Goal: Use online tool/utility: Use online tool/utility

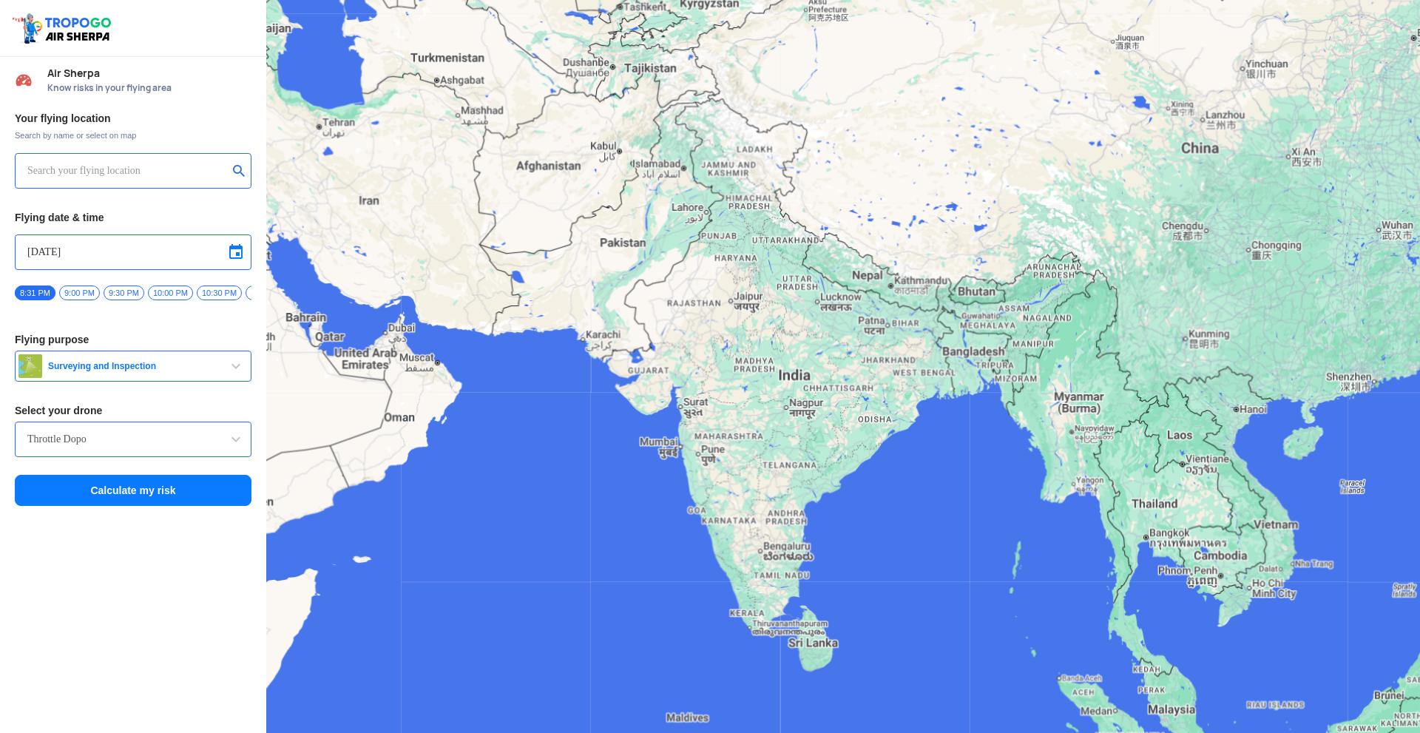
click at [71, 169] on input "text" at bounding box center [127, 171] width 200 height 18
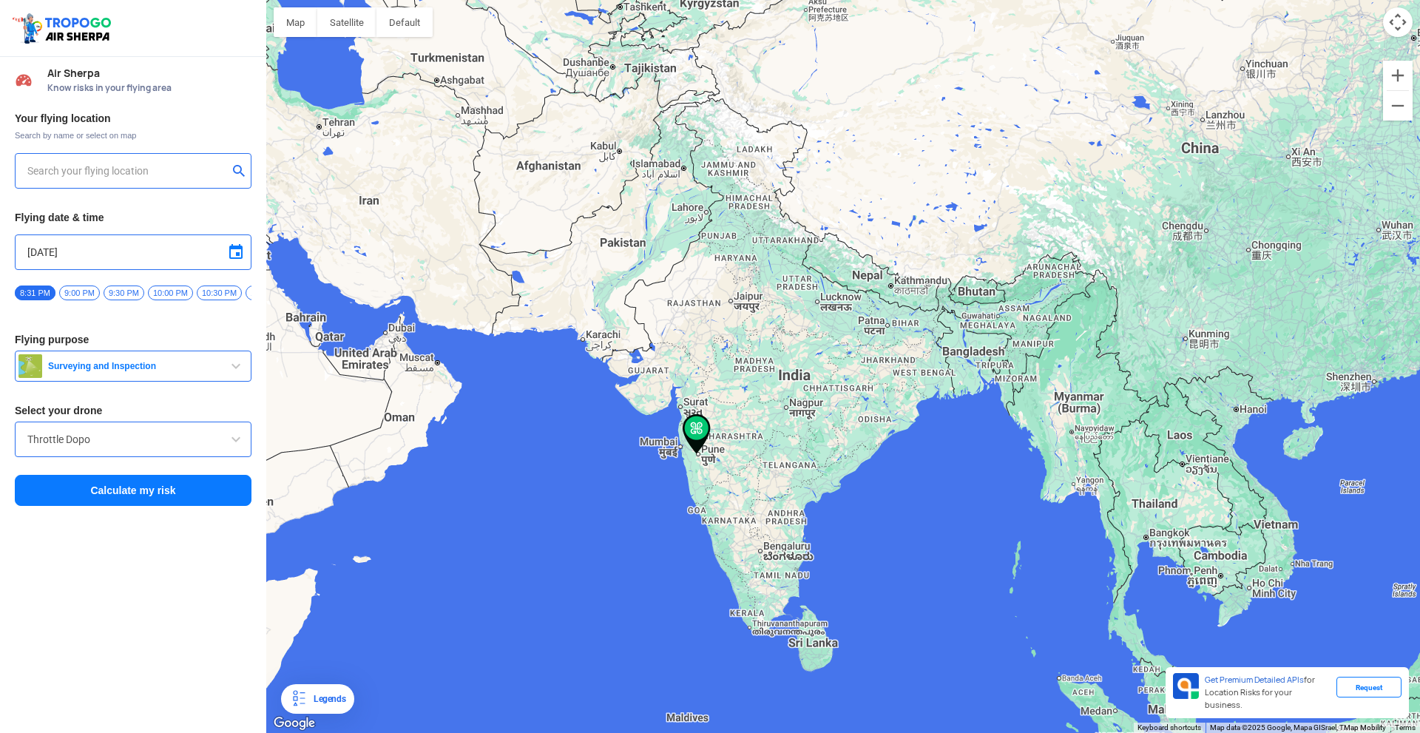
type input "[GEOGRAPHIC_DATA], [GEOGRAPHIC_DATA], [GEOGRAPHIC_DATA]"
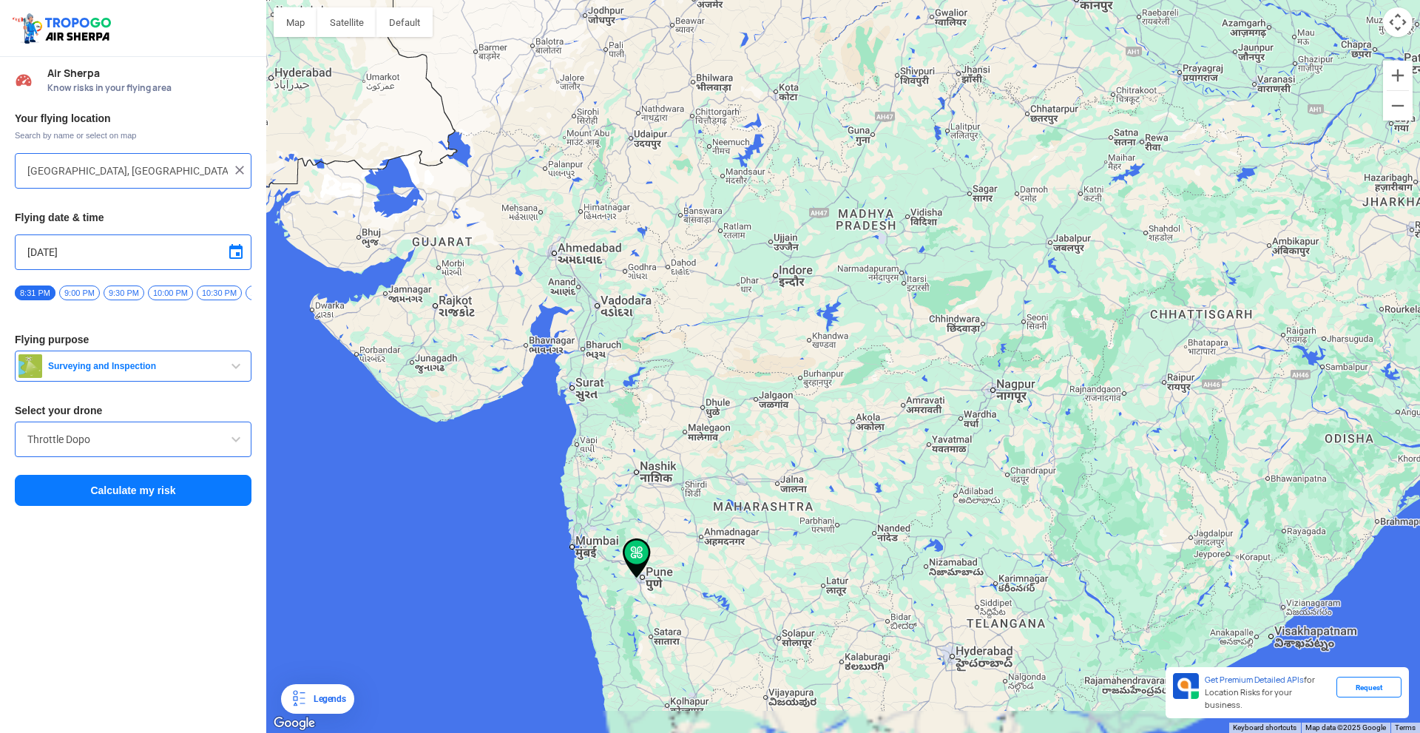
drag, startPoint x: 624, startPoint y: 469, endPoint x: 689, endPoint y: 317, distance: 165.7
click at [688, 325] on div at bounding box center [843, 366] width 1154 height 733
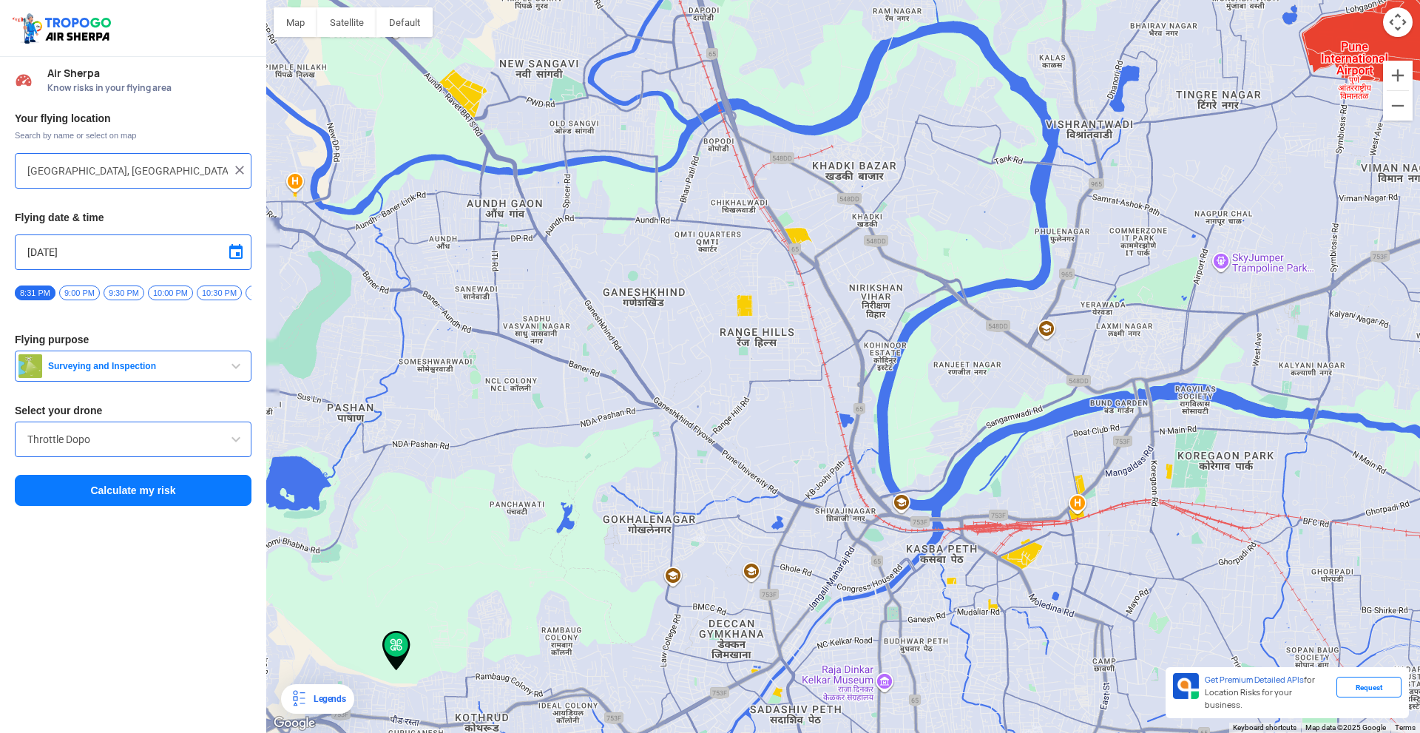
drag, startPoint x: 674, startPoint y: 424, endPoint x: 692, endPoint y: 305, distance: 119.7
click at [692, 306] on div at bounding box center [843, 366] width 1154 height 733
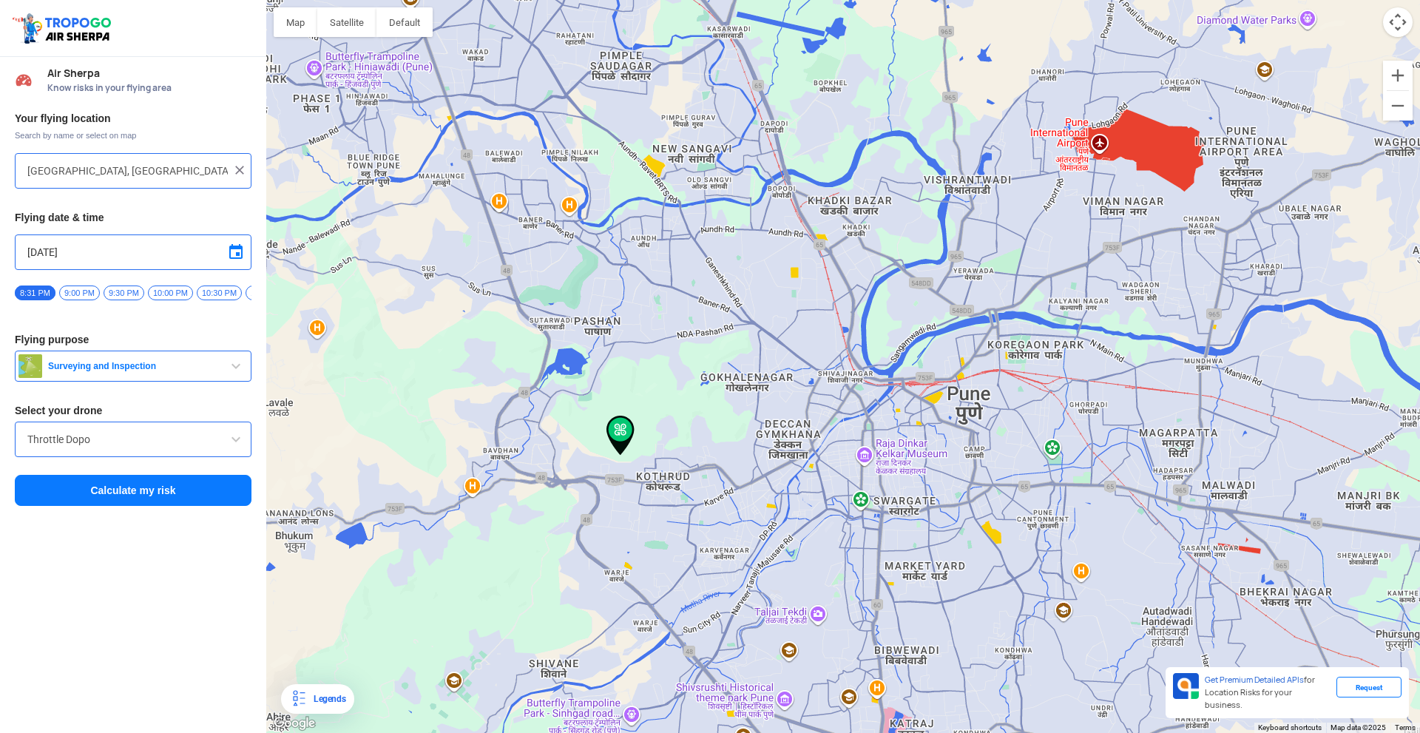
drag, startPoint x: 589, startPoint y: 393, endPoint x: 664, endPoint y: 401, distance: 75.9
click at [666, 368] on div at bounding box center [843, 366] width 1154 height 733
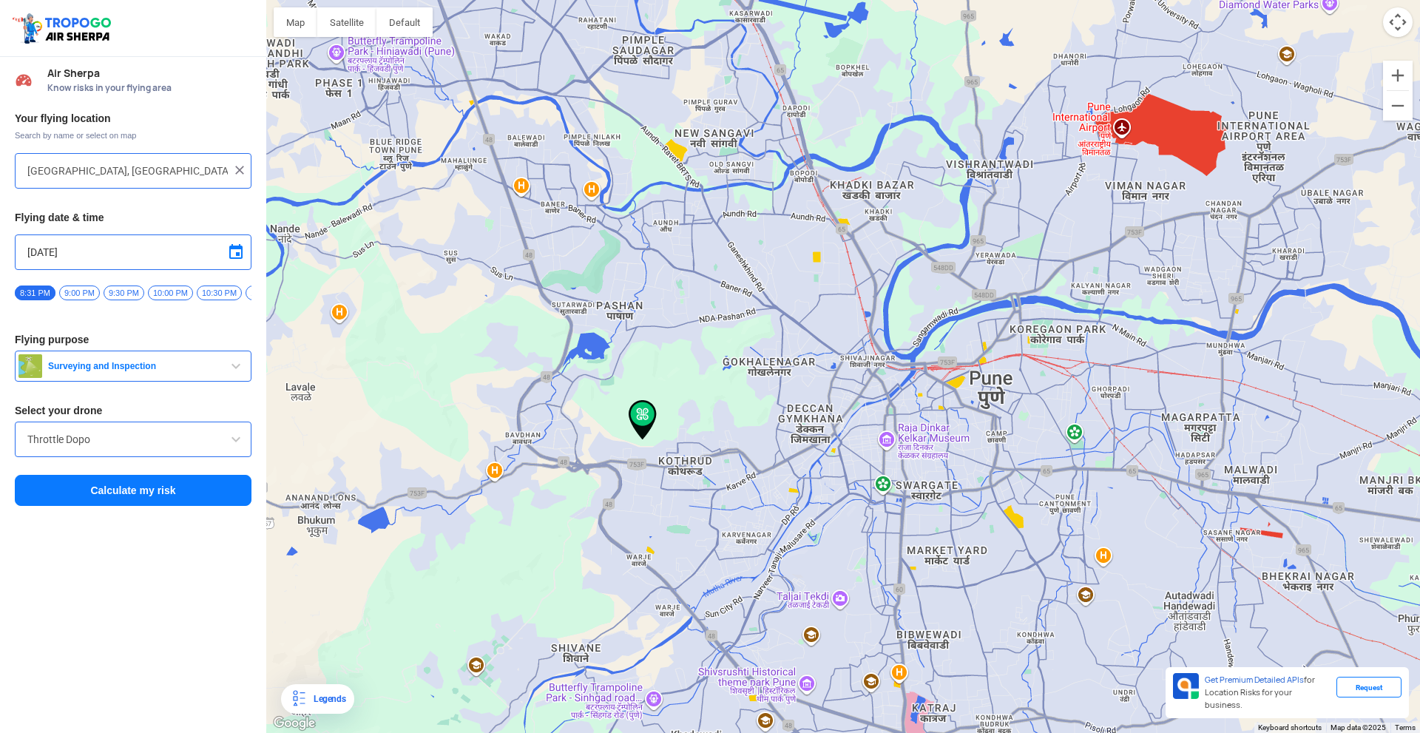
drag, startPoint x: 639, startPoint y: 448, endPoint x: 669, endPoint y: 407, distance: 50.7
click at [691, 411] on div at bounding box center [843, 366] width 1154 height 733
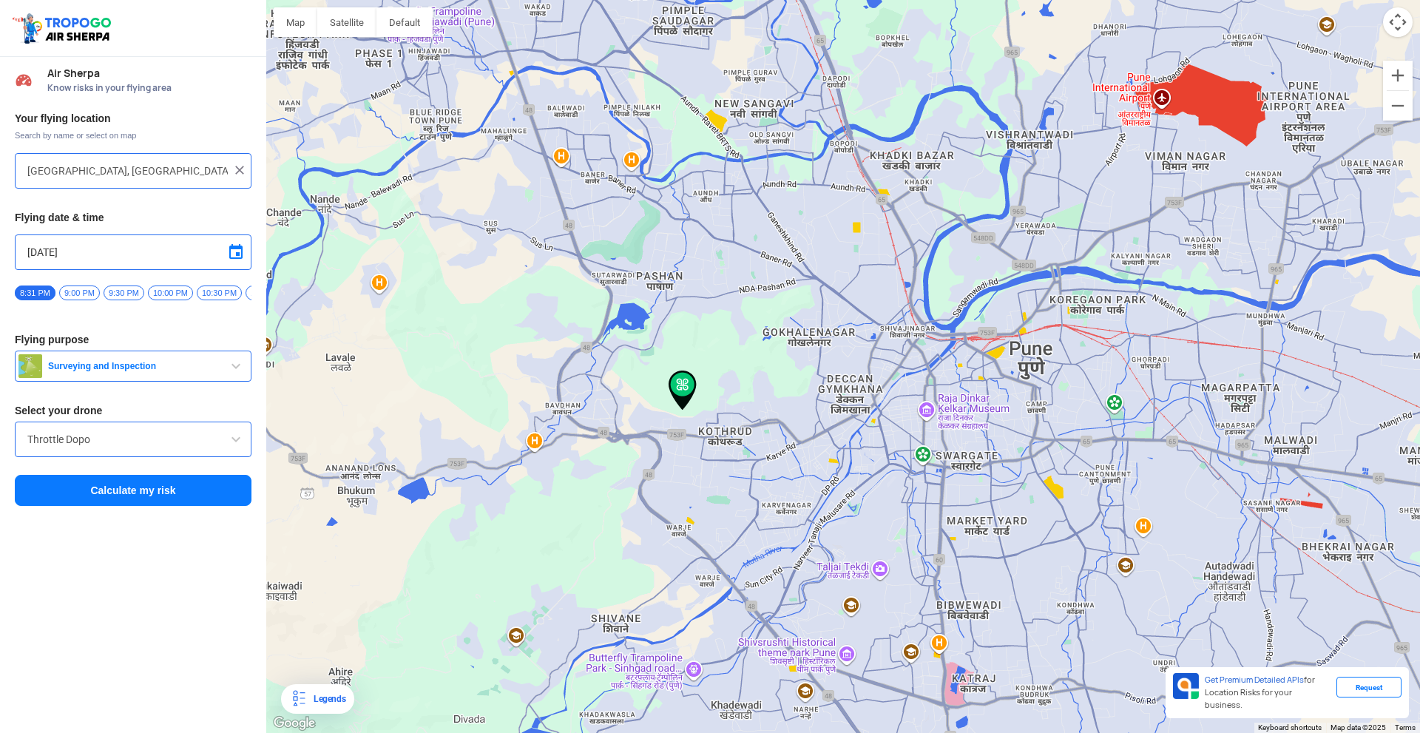
click at [106, 456] on div "Throttle Dopo" at bounding box center [133, 440] width 237 height 36
click at [104, 444] on input "Throttle Dopo" at bounding box center [133, 439] width 212 height 18
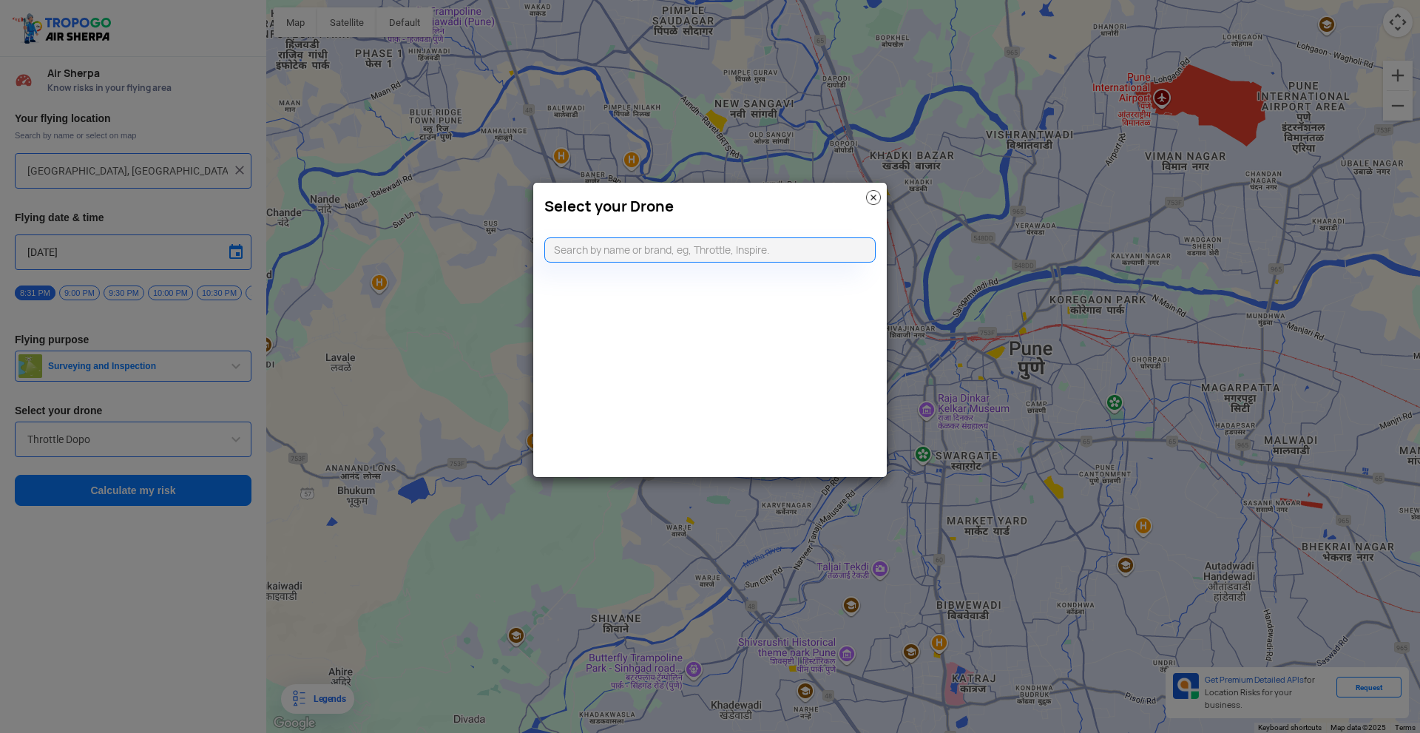
drag, startPoint x: 345, startPoint y: 323, endPoint x: 383, endPoint y: 306, distance: 41.8
click at [346, 322] on modal-container "Select your Drone" at bounding box center [710, 366] width 1420 height 733
click at [712, 250] on input "text" at bounding box center [709, 249] width 331 height 25
type input "dji min"
click at [682, 277] on li "DJI Mini2" at bounding box center [710, 283] width 331 height 33
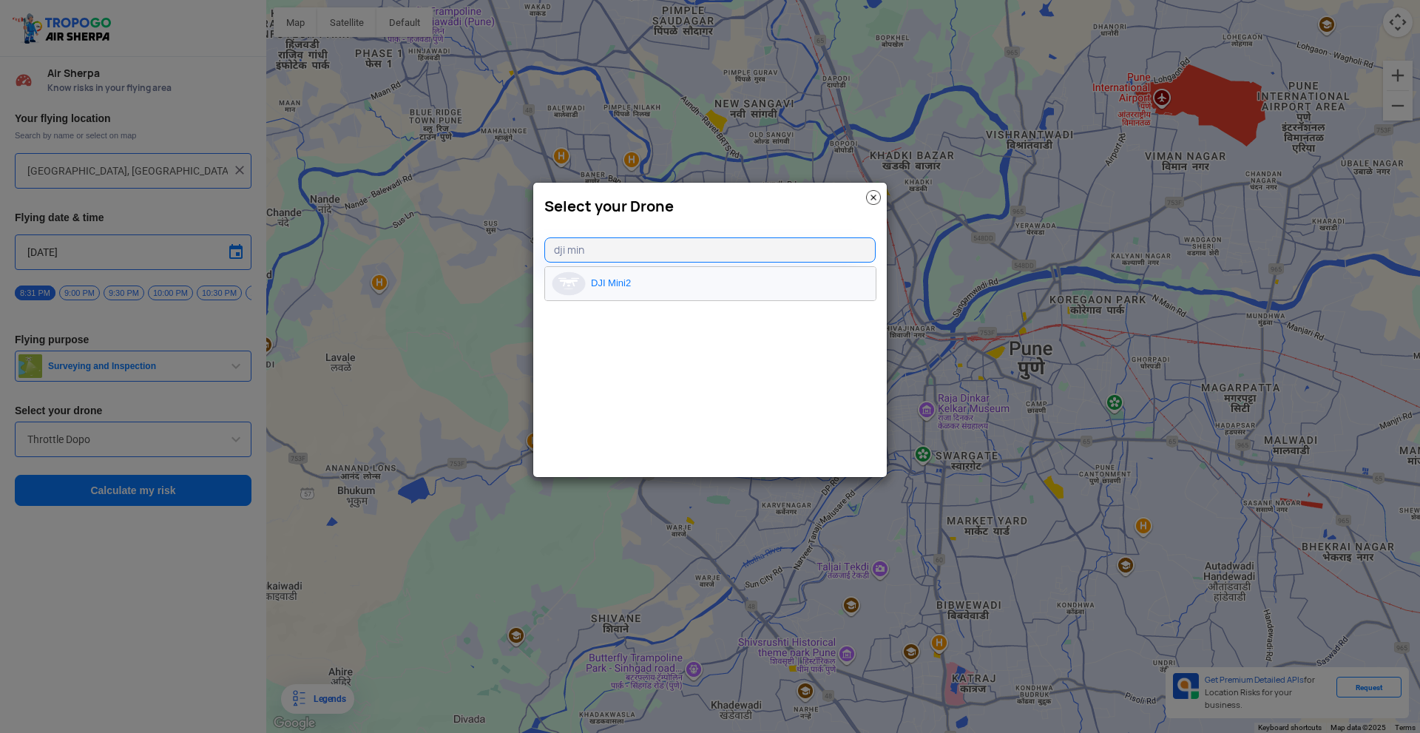
type input "DJI Mini2"
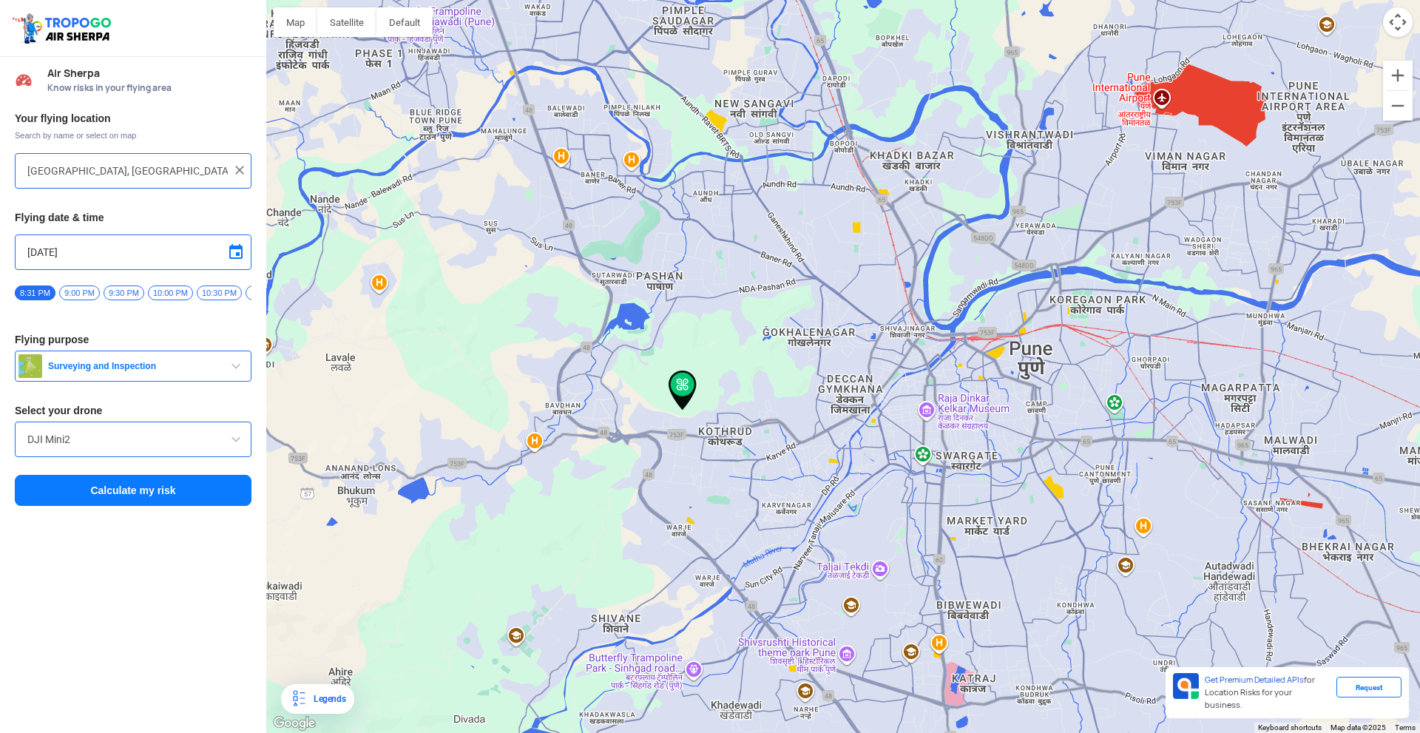
click at [181, 372] on span "Surveying and Inspection" at bounding box center [134, 366] width 185 height 12
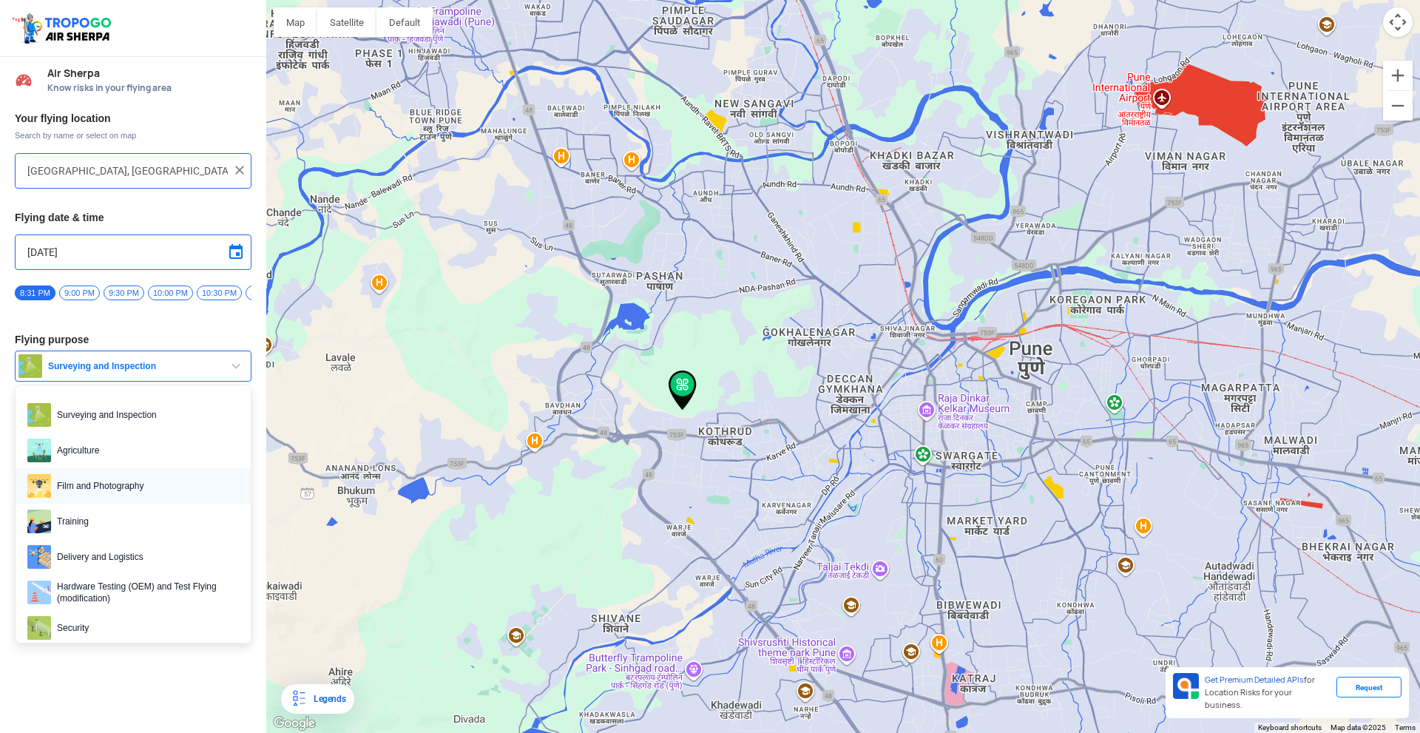
click at [135, 492] on span "Film and Photography" at bounding box center [145, 486] width 188 height 24
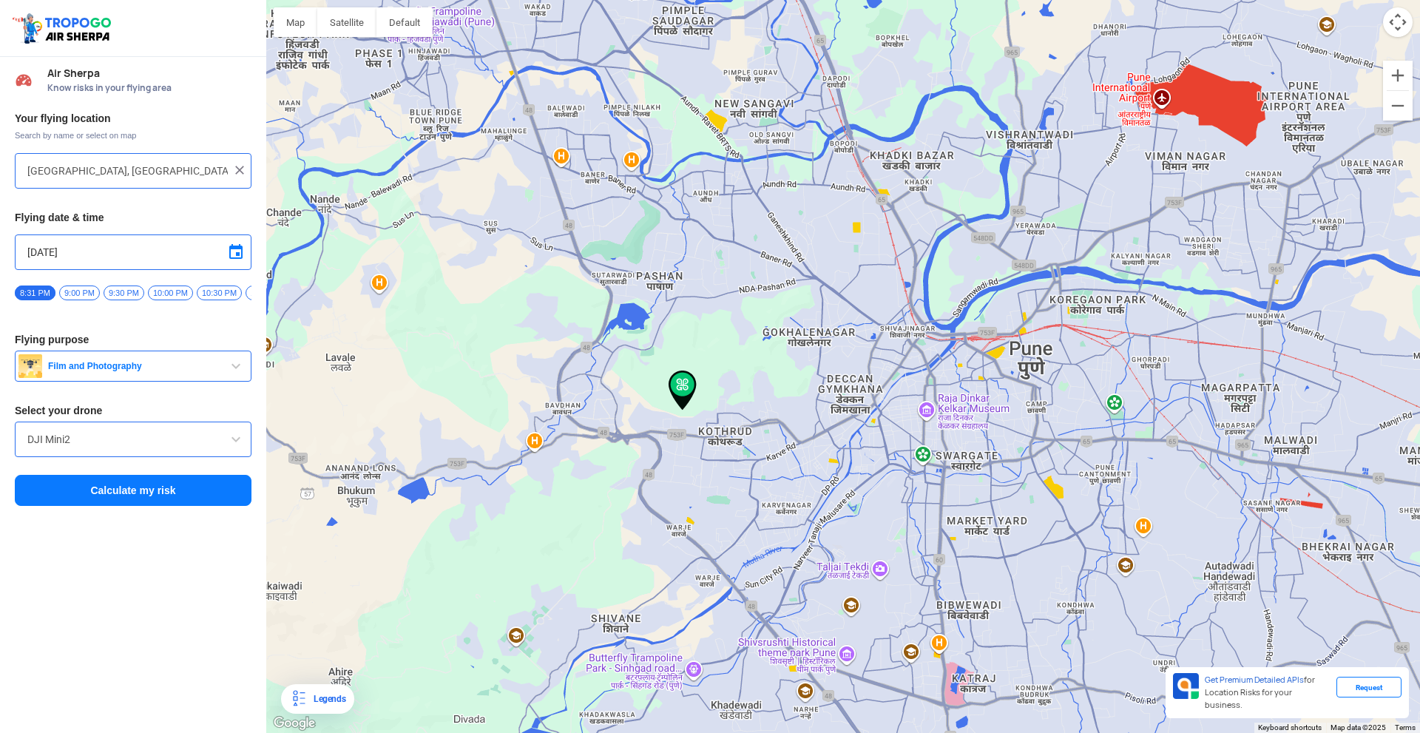
click at [120, 382] on button "Film and Photography" at bounding box center [133, 366] width 237 height 31
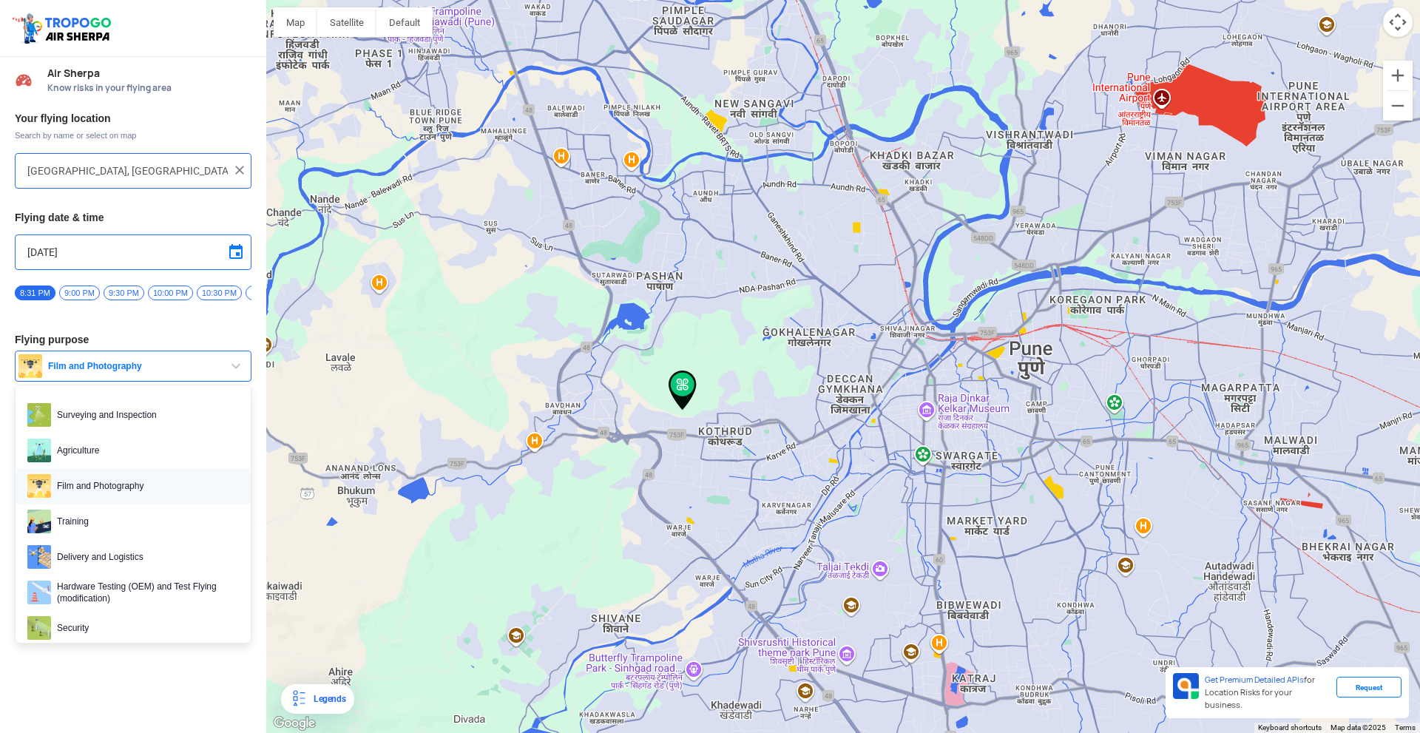
click at [121, 488] on span "Film and Photography" at bounding box center [145, 486] width 188 height 24
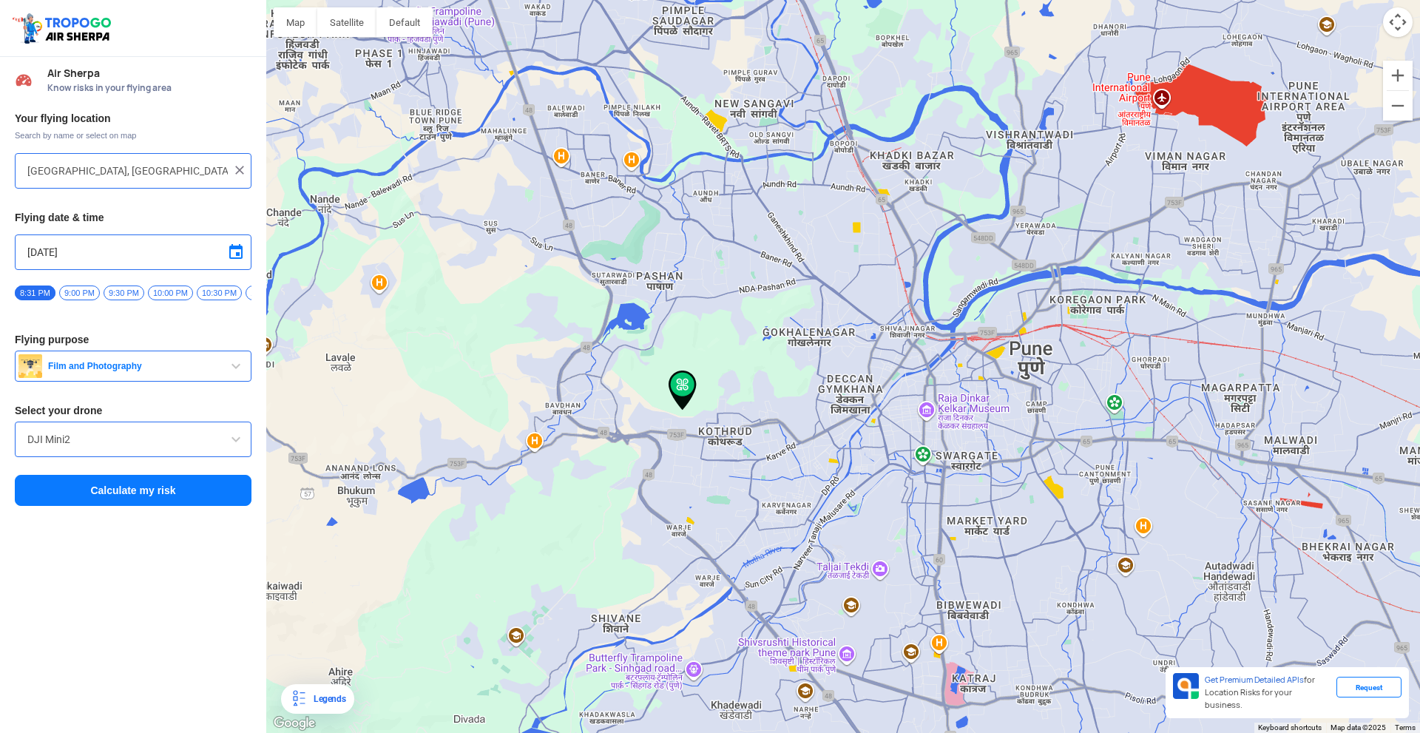
click at [142, 496] on button "Calculate my risk" at bounding box center [133, 490] width 237 height 31
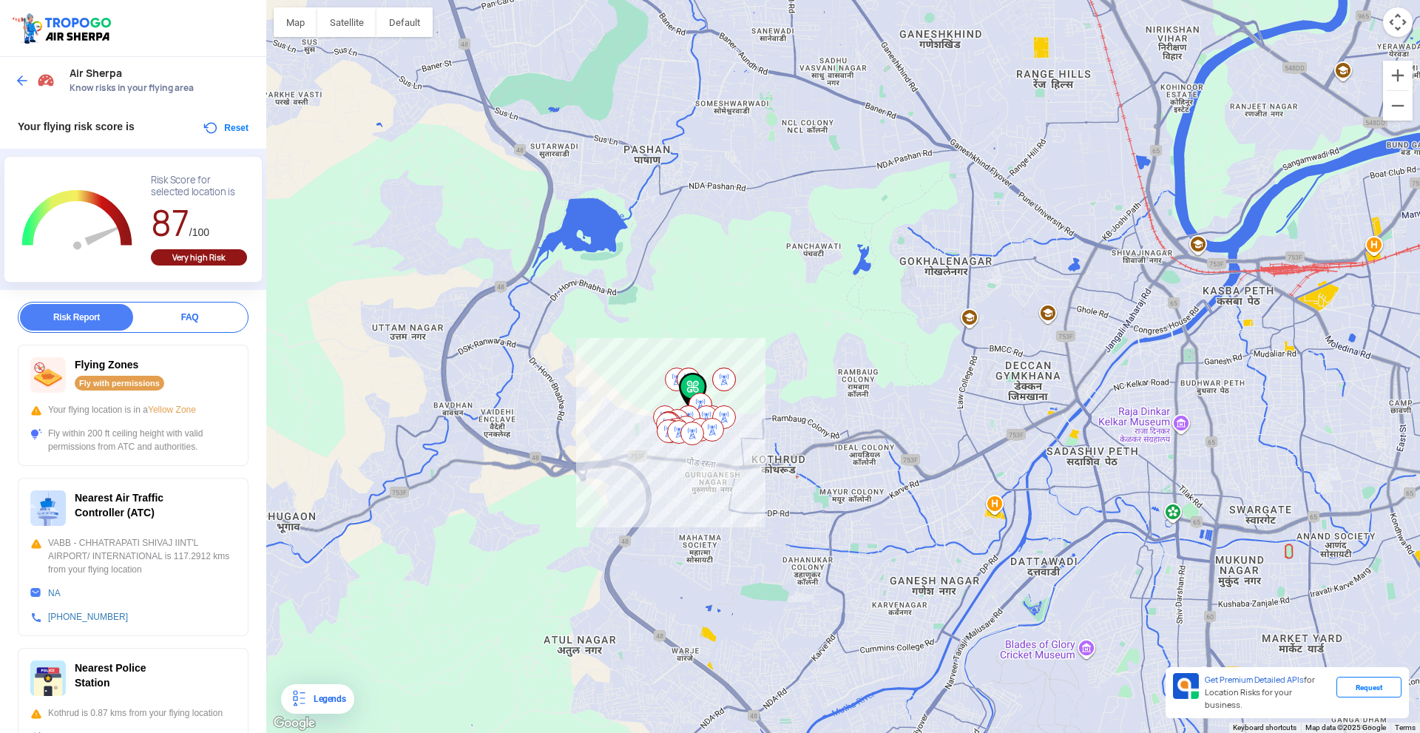
click at [112, 87] on span "Know risks in your flying area" at bounding box center [161, 88] width 182 height 12
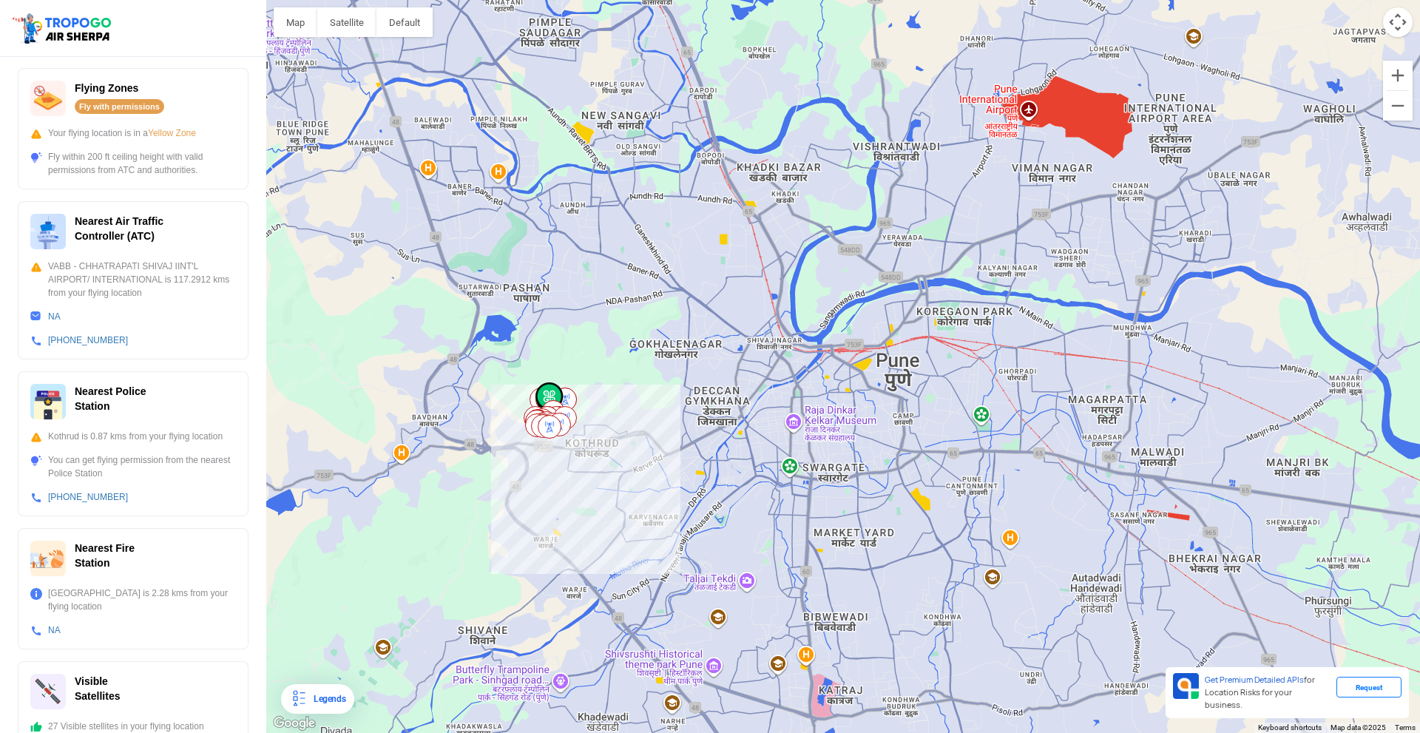
scroll to position [296, 0]
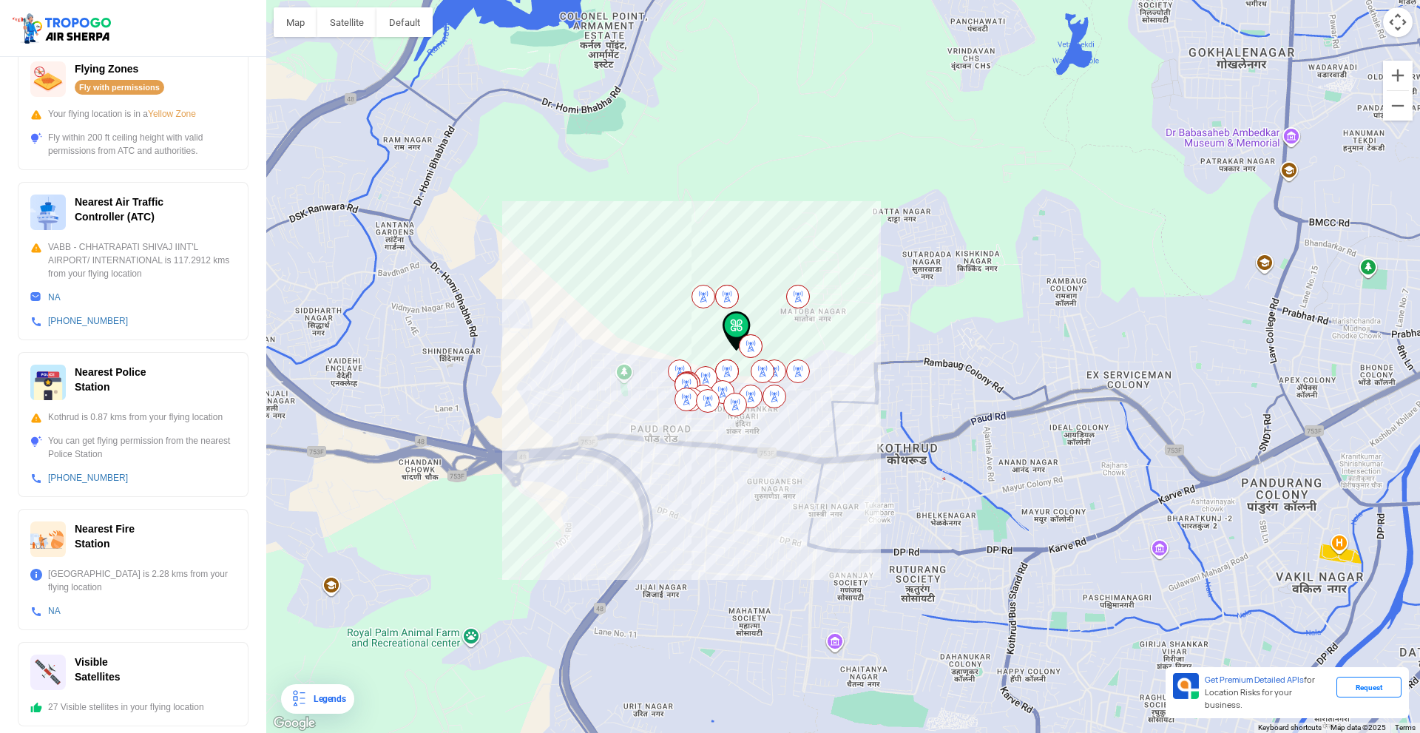
drag, startPoint x: 607, startPoint y: 311, endPoint x: 533, endPoint y: 388, distance: 106.7
click at [533, 383] on div at bounding box center [843, 366] width 1154 height 733
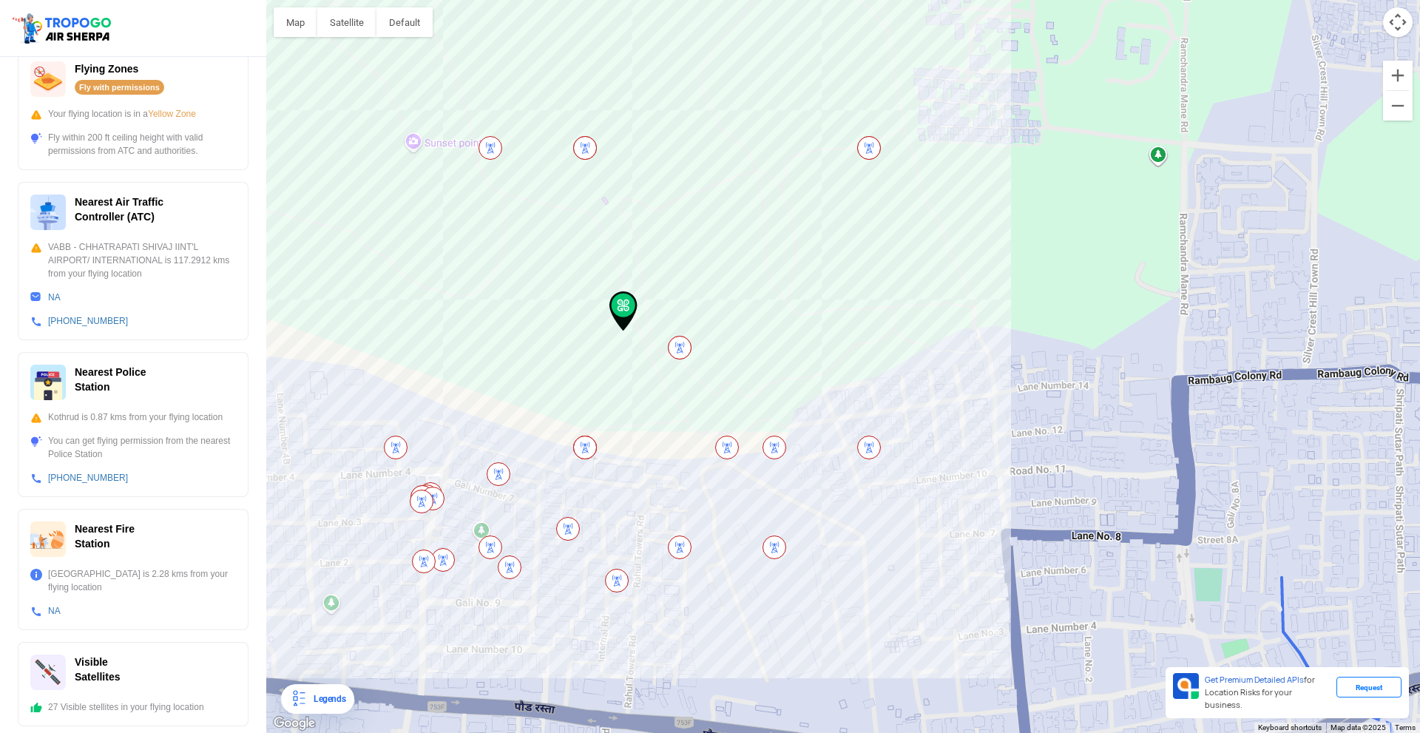
drag, startPoint x: 597, startPoint y: 289, endPoint x: 597, endPoint y: 367, distance: 77.7
click at [597, 367] on div at bounding box center [843, 366] width 1154 height 733
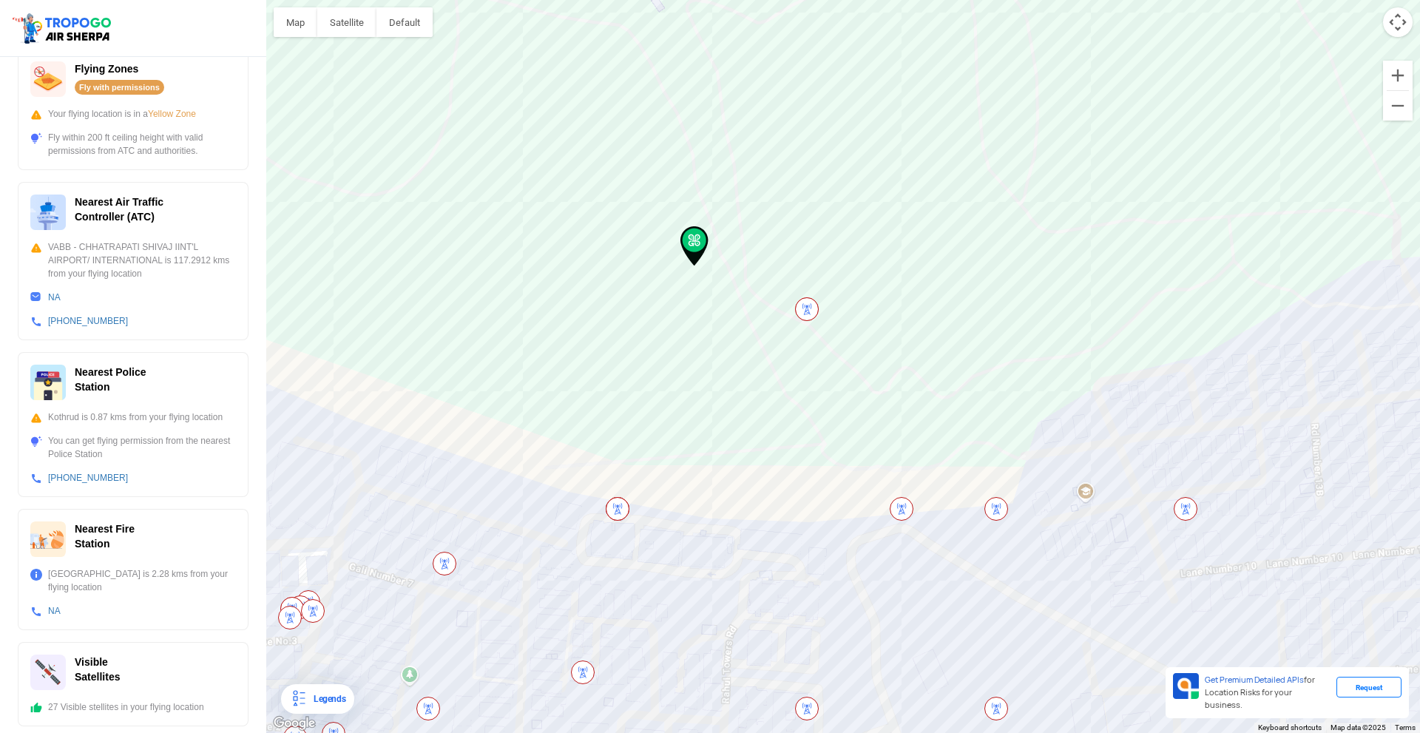
drag, startPoint x: 574, startPoint y: 364, endPoint x: 605, endPoint y: 293, distance: 77.5
click at [605, 294] on div at bounding box center [843, 366] width 1154 height 733
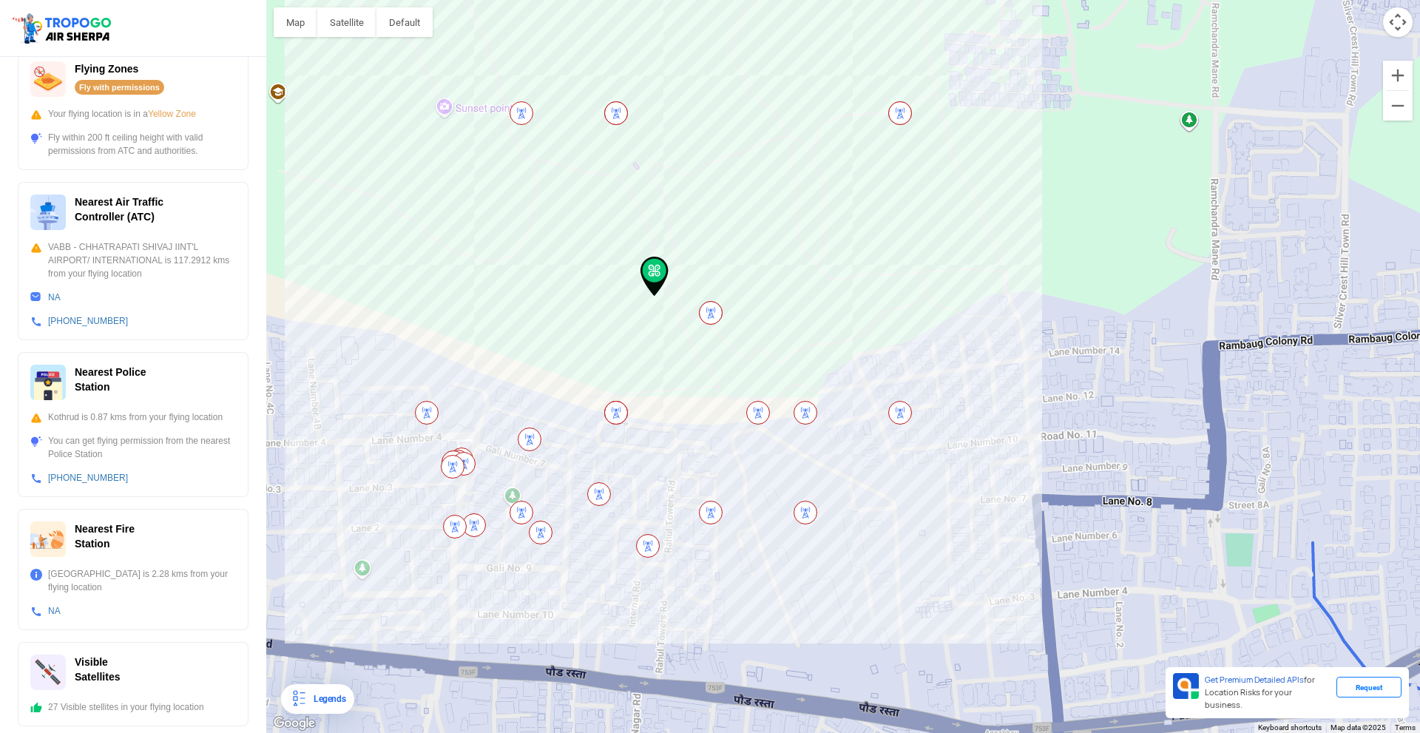
drag, startPoint x: 510, startPoint y: 344, endPoint x: 504, endPoint y: 374, distance: 30.9
click at [504, 374] on div at bounding box center [843, 366] width 1154 height 733
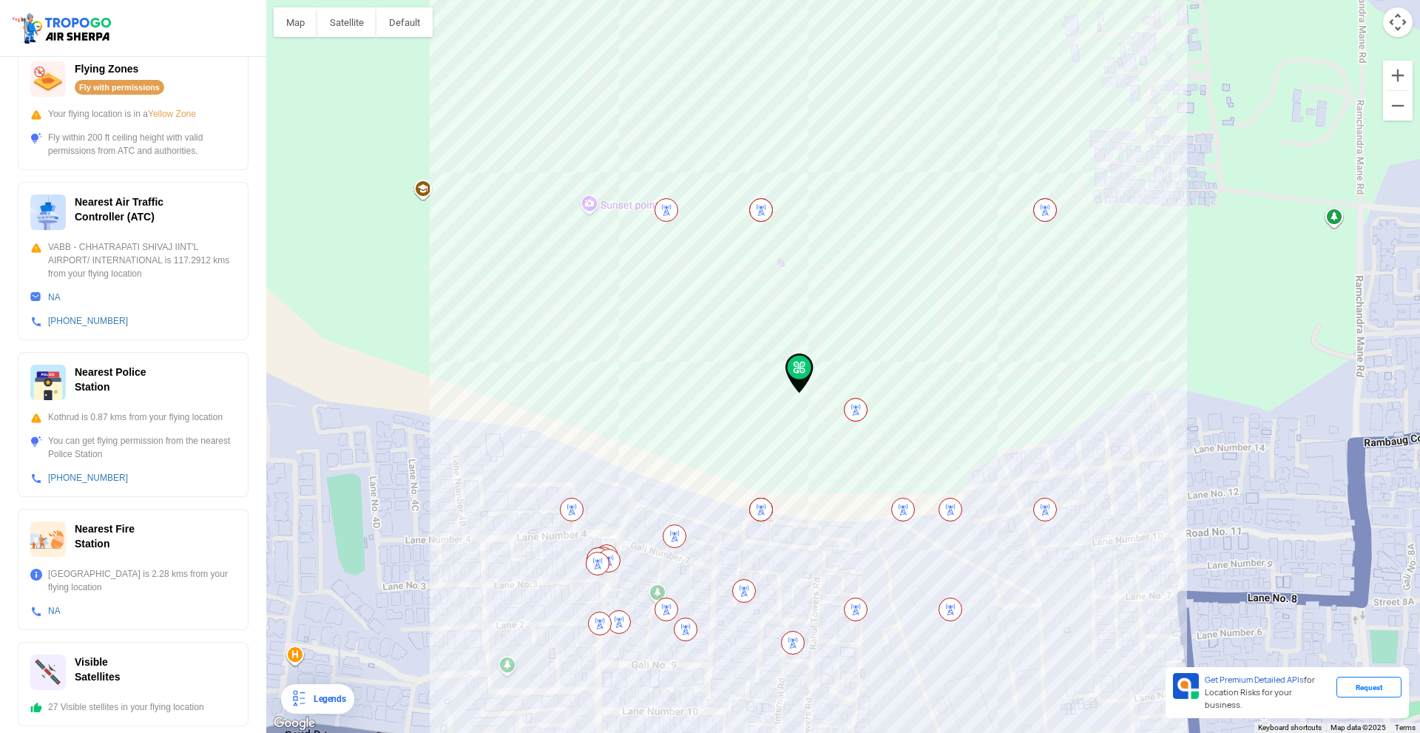
drag, startPoint x: 578, startPoint y: 374, endPoint x: 720, endPoint y: 457, distance: 165.1
click at [720, 456] on div at bounding box center [843, 366] width 1154 height 733
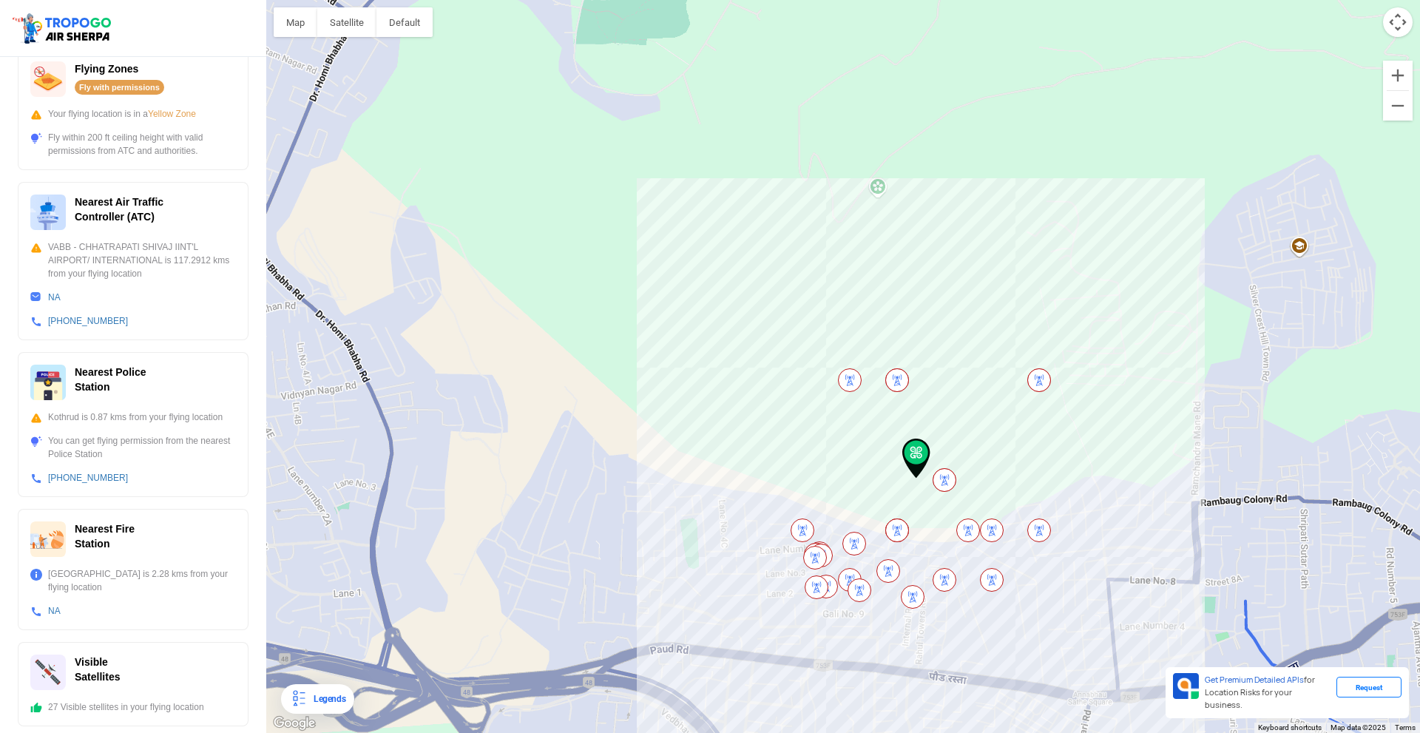
drag, startPoint x: 535, startPoint y: 429, endPoint x: 797, endPoint y: 499, distance: 270.9
click at [797, 499] on div at bounding box center [843, 366] width 1154 height 733
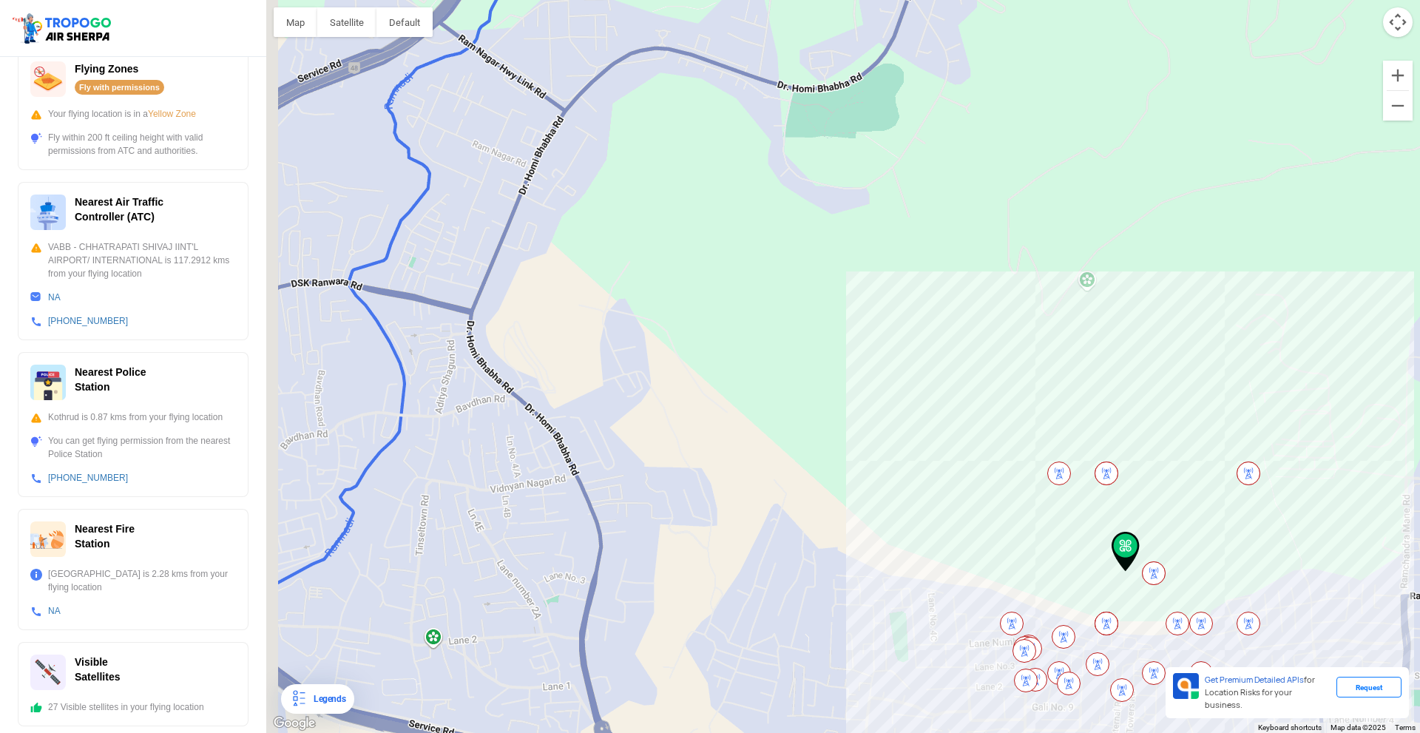
drag, startPoint x: 527, startPoint y: 366, endPoint x: 621, endPoint y: 445, distance: 122.8
click at [650, 459] on div at bounding box center [843, 366] width 1154 height 733
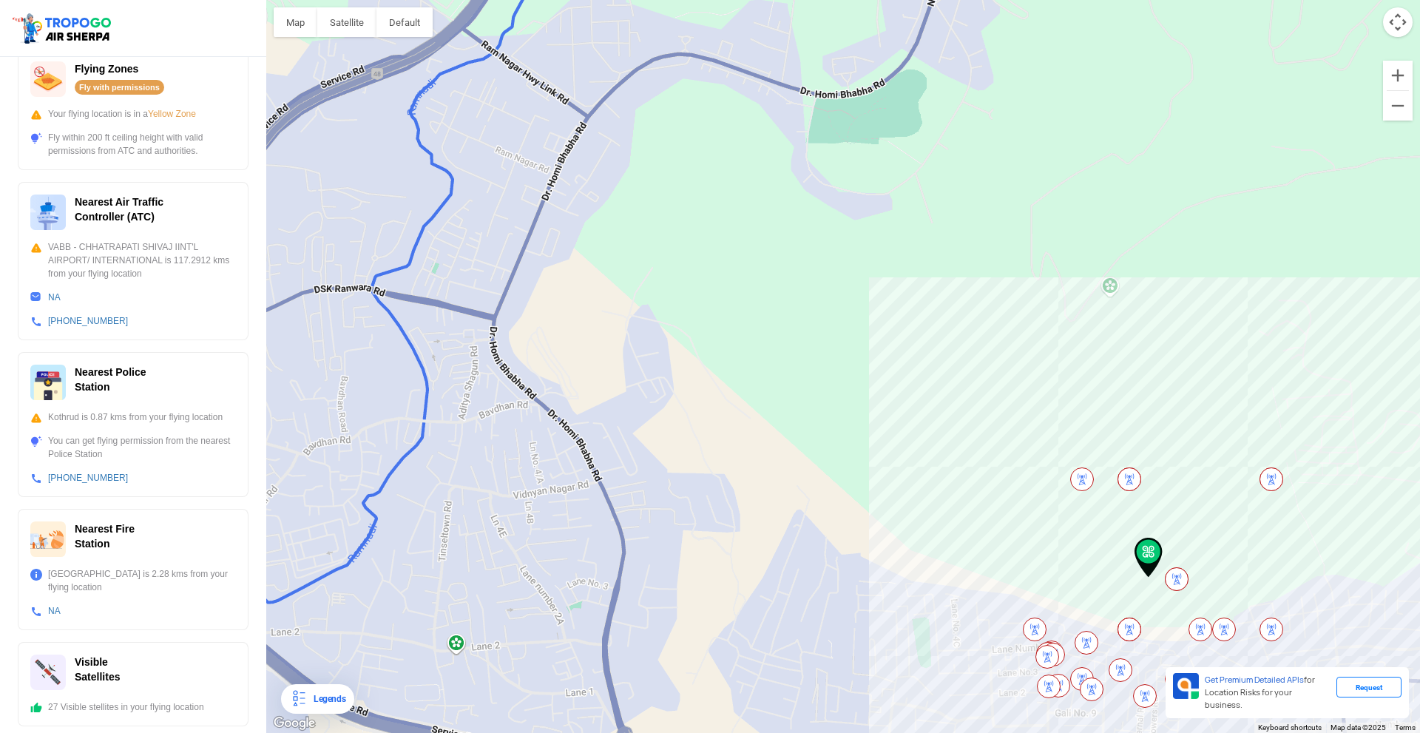
click at [451, 652] on div at bounding box center [843, 366] width 1154 height 733
click at [452, 645] on div at bounding box center [843, 366] width 1154 height 733
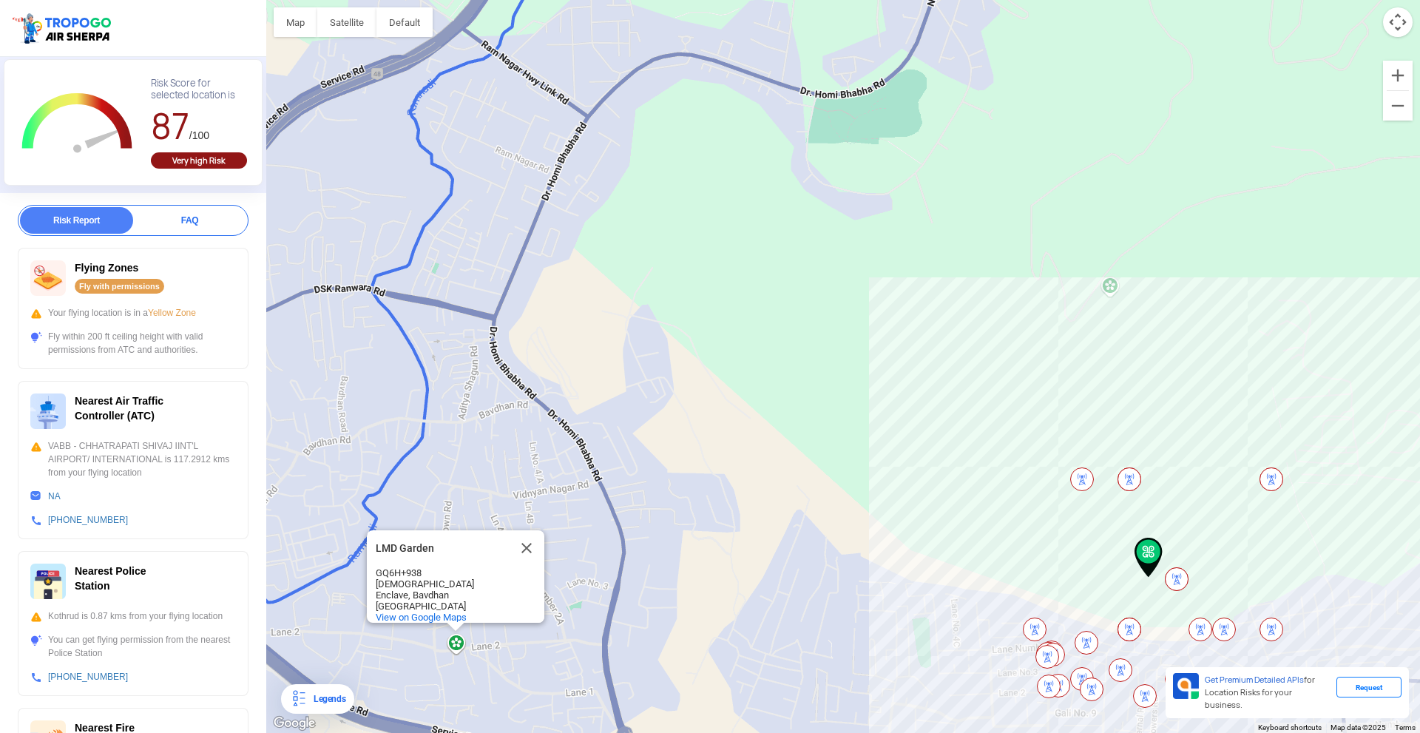
scroll to position [0, 0]
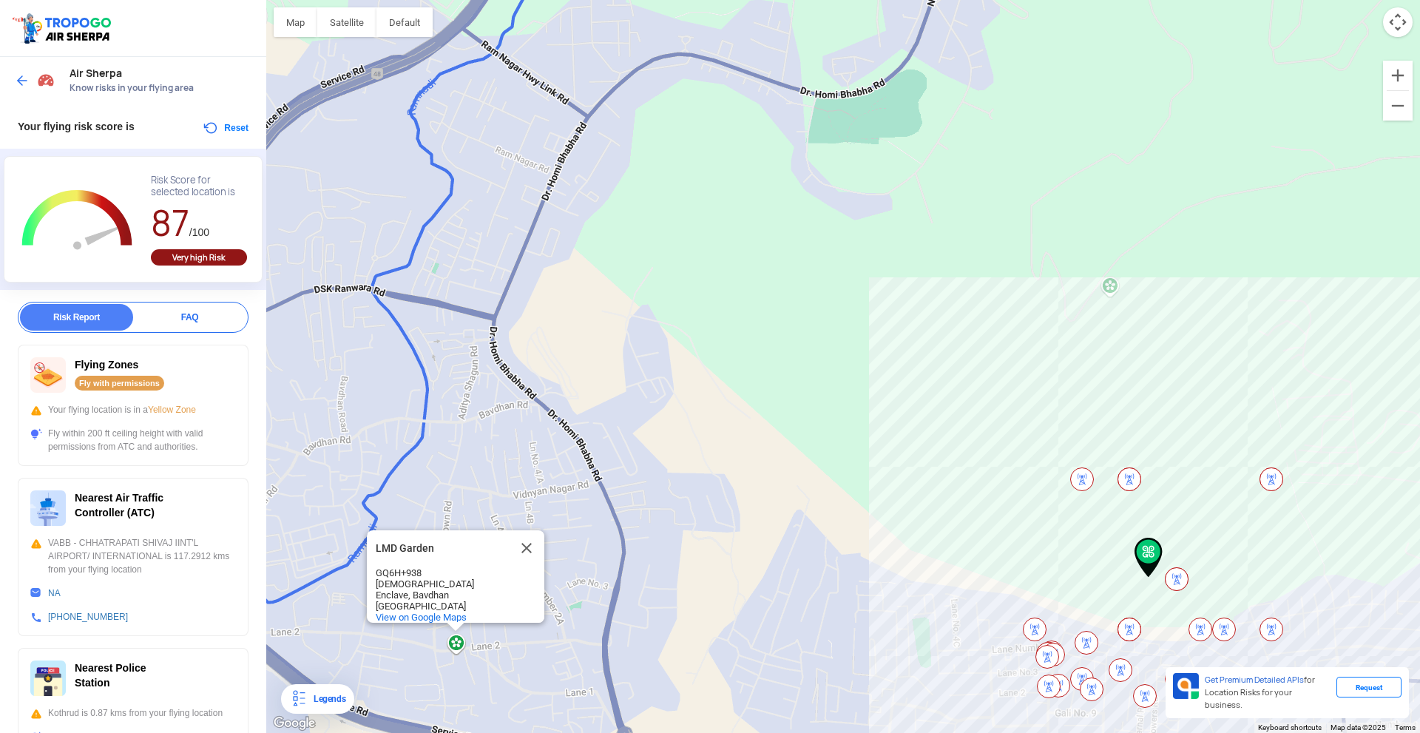
click at [18, 80] on img at bounding box center [22, 80] width 15 height 15
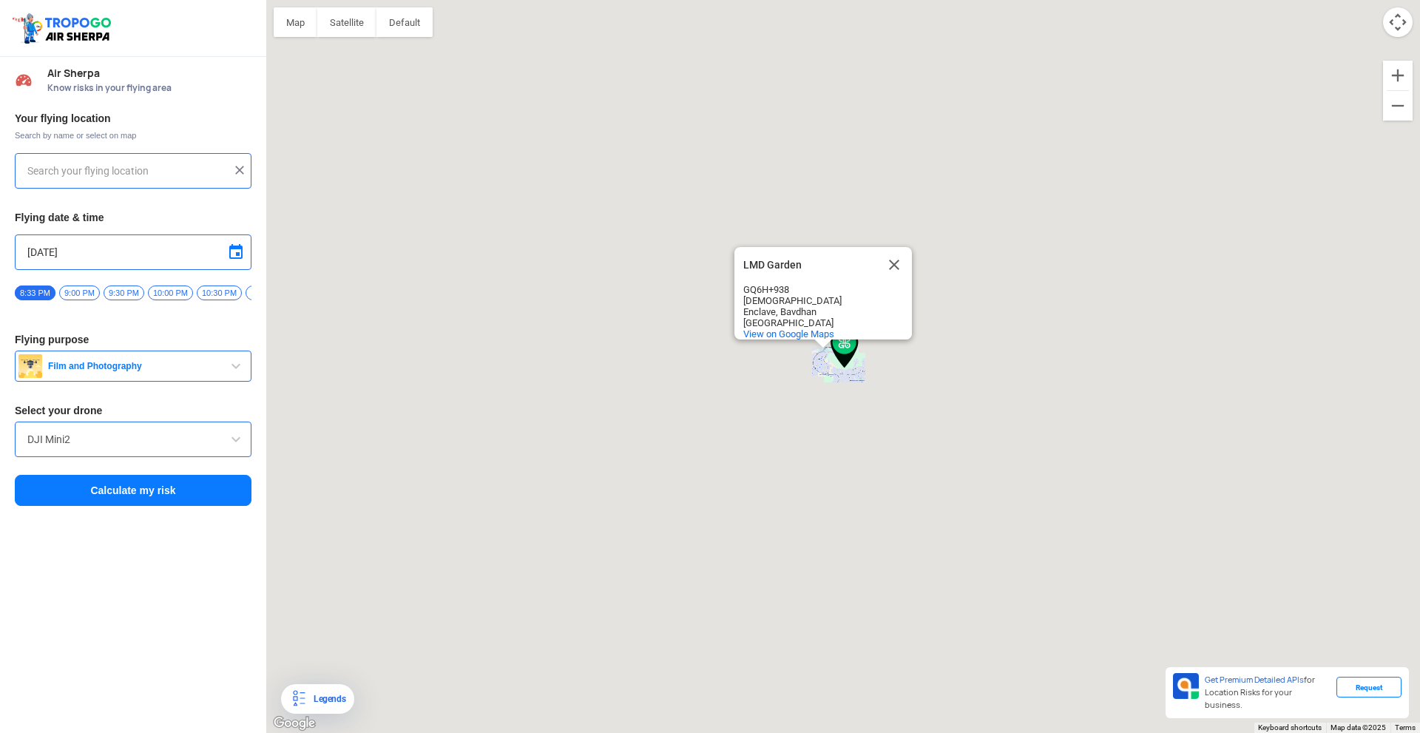
type input "[GEOGRAPHIC_DATA], [GEOGRAPHIC_DATA], [GEOGRAPHIC_DATA]"
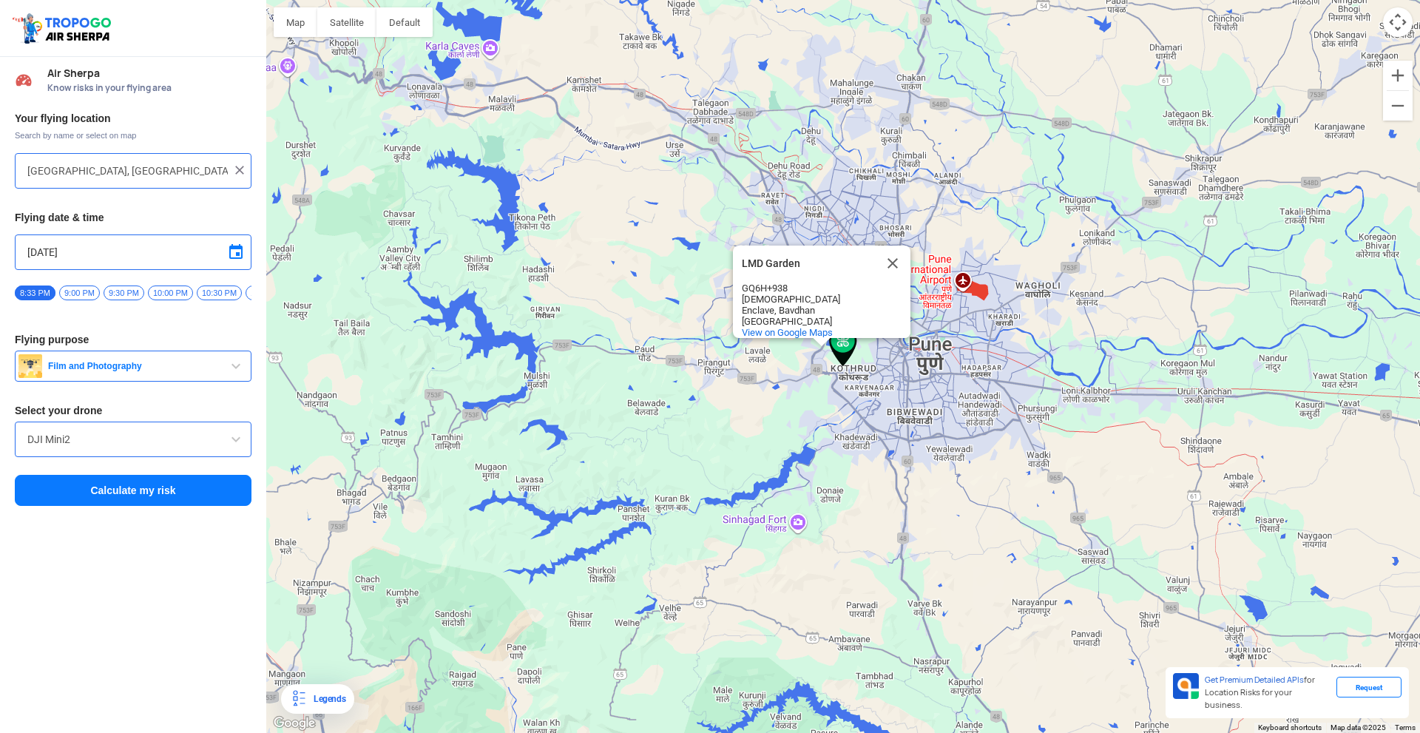
click at [178, 172] on input "[GEOGRAPHIC_DATA], [GEOGRAPHIC_DATA], [GEOGRAPHIC_DATA]" at bounding box center [127, 171] width 200 height 18
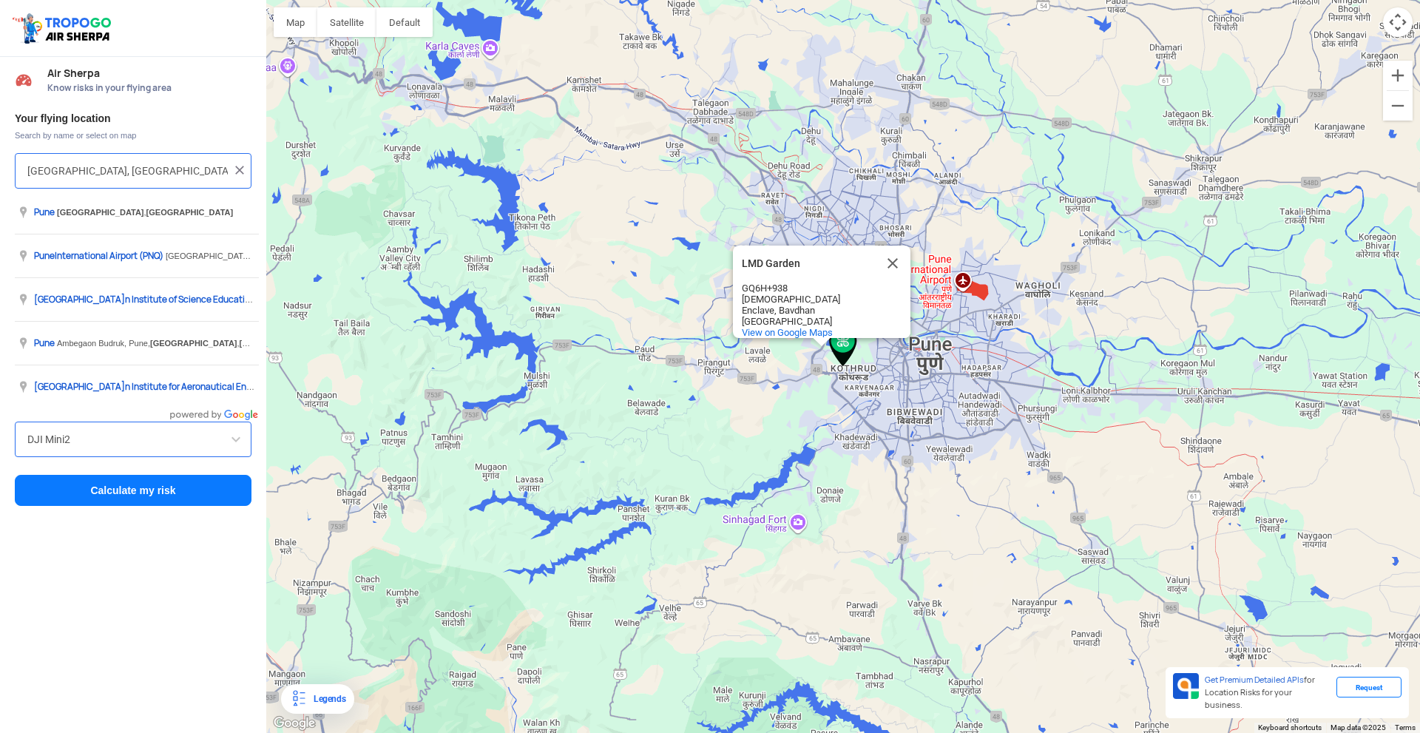
click at [170, 495] on button "Calculate my risk" at bounding box center [133, 490] width 237 height 31
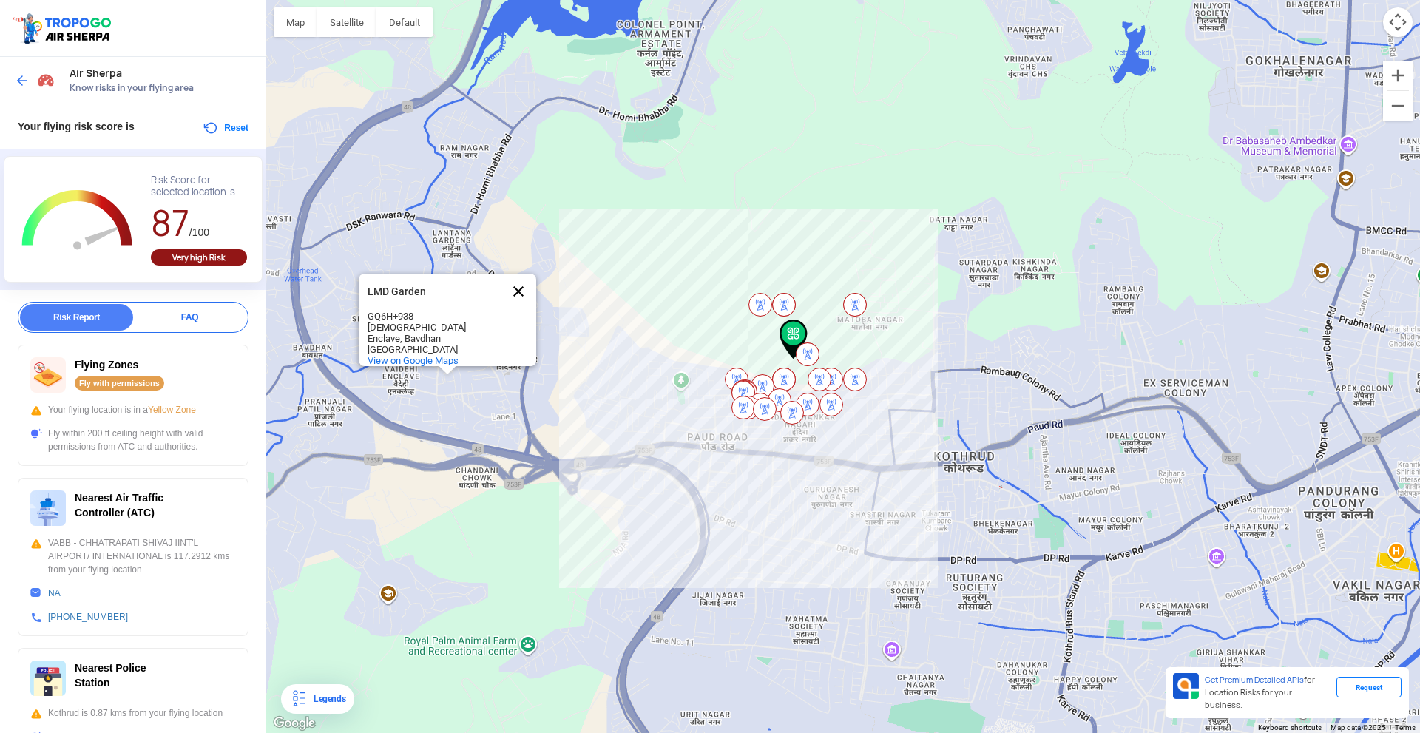
click at [520, 298] on button "Close" at bounding box center [519, 292] width 36 height 36
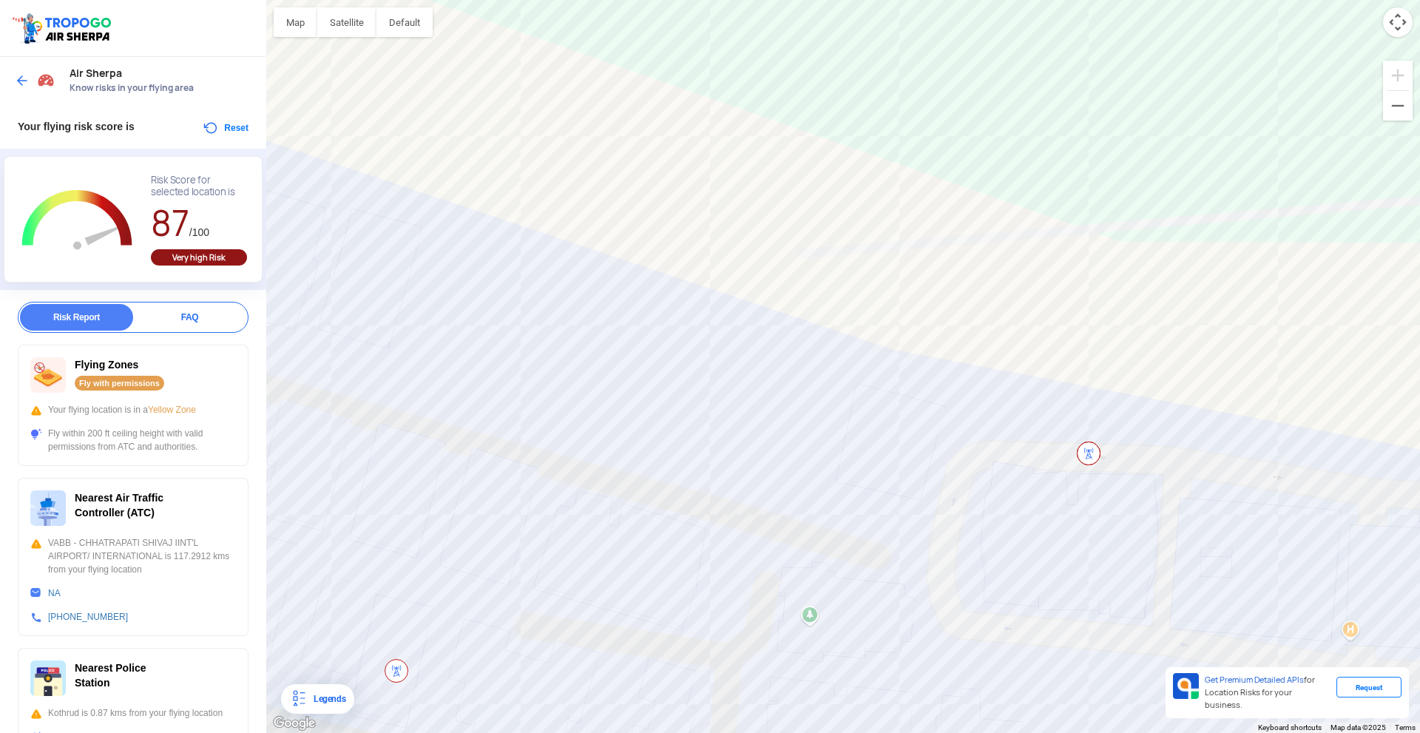
click at [725, 351] on div at bounding box center [843, 366] width 1154 height 733
